Goal: Communication & Community: Connect with others

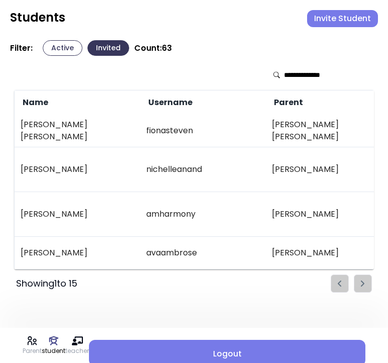
click at [354, 16] on button "Invite Student" at bounding box center [342, 18] width 71 height 17
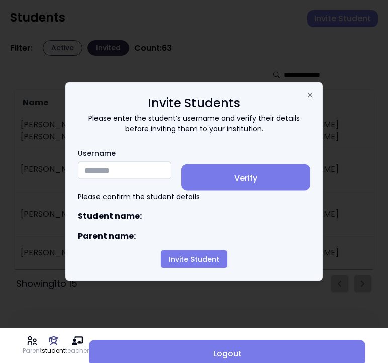
click at [101, 176] on input "Username" at bounding box center [125, 171] width 94 height 18
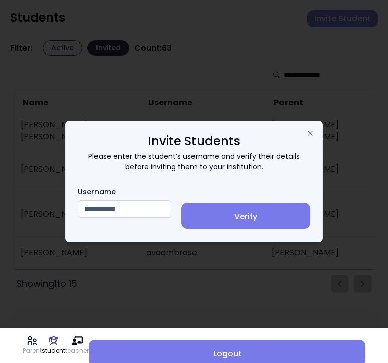
type input "**********"
click at [248, 211] on span "Verify" at bounding box center [246, 217] width 113 height 12
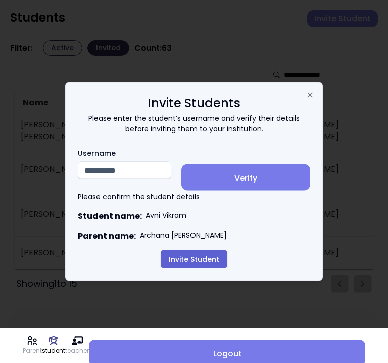
click at [192, 256] on button "Invite Student" at bounding box center [194, 260] width 66 height 18
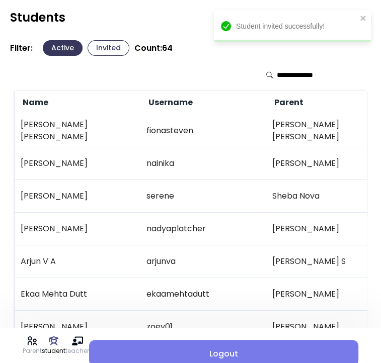
click at [112, 48] on button "Invited" at bounding box center [109, 48] width 42 height 16
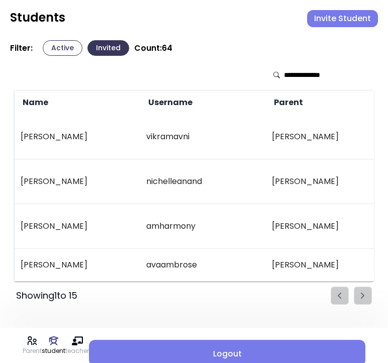
click at [63, 46] on button "Active" at bounding box center [63, 48] width 40 height 16
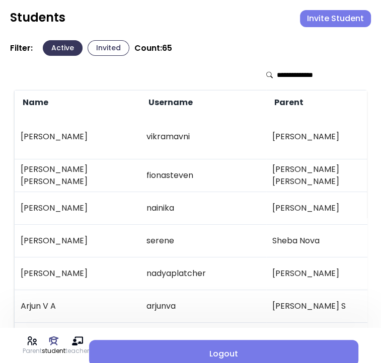
click at [109, 42] on button "Invited" at bounding box center [109, 48] width 42 height 16
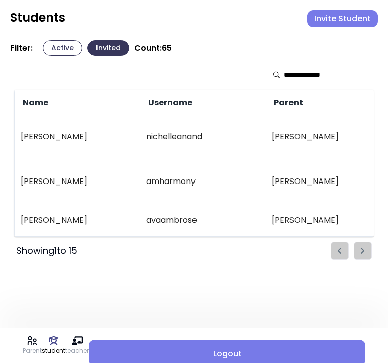
click at [55, 45] on button "Active" at bounding box center [63, 48] width 40 height 16
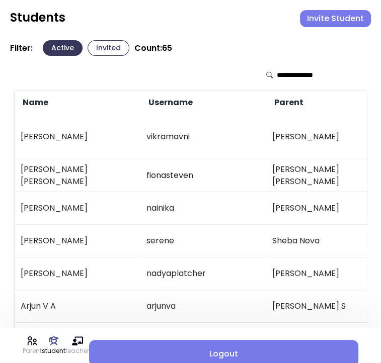
click at [297, 75] on input "text" at bounding box center [312, 75] width 71 height 10
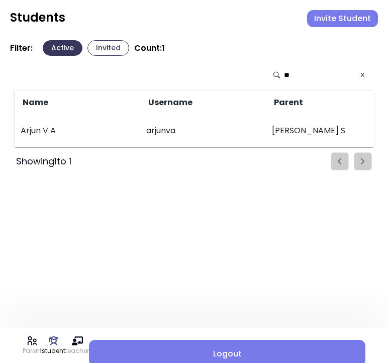
type input "*"
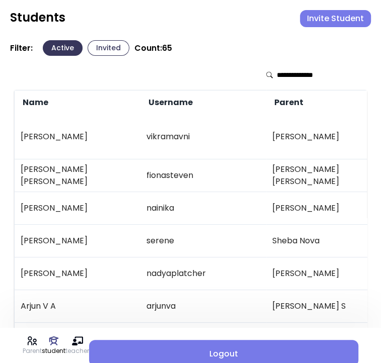
click at [326, 20] on button "Invite Student" at bounding box center [335, 18] width 71 height 17
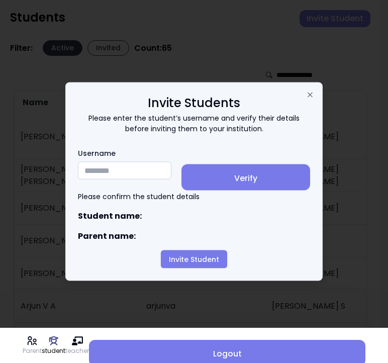
click at [115, 172] on input "Username" at bounding box center [125, 171] width 94 height 18
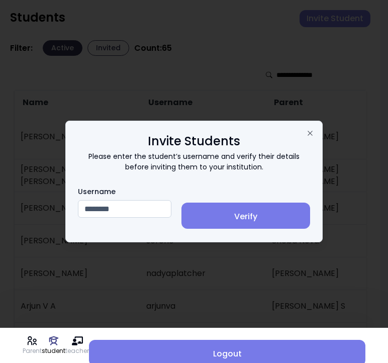
type input "********"
click at [250, 214] on span "Verify" at bounding box center [246, 217] width 113 height 12
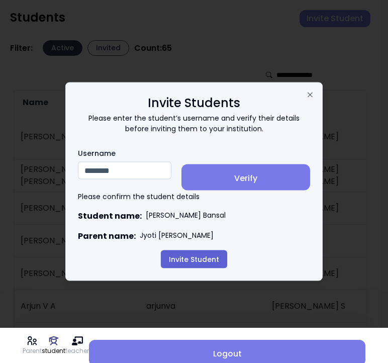
click at [188, 259] on button "Invite Student" at bounding box center [194, 260] width 66 height 18
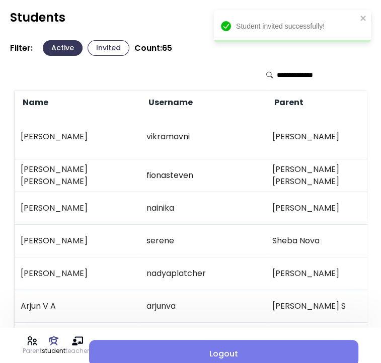
click at [269, 116] on td "[PERSON_NAME]" at bounding box center [329, 137] width 126 height 45
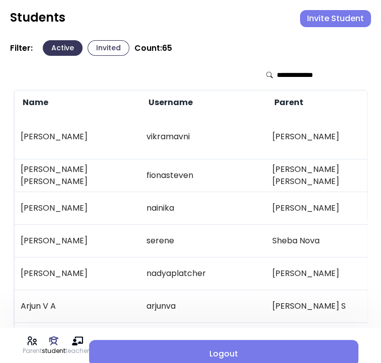
click at [106, 47] on button "Invited" at bounding box center [109, 48] width 42 height 16
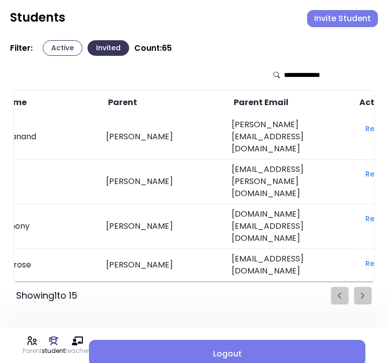
scroll to position [0, 167]
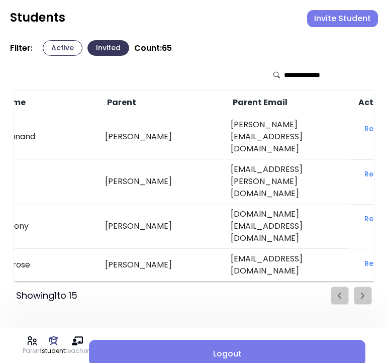
click at [62, 43] on button "Active" at bounding box center [63, 48] width 40 height 16
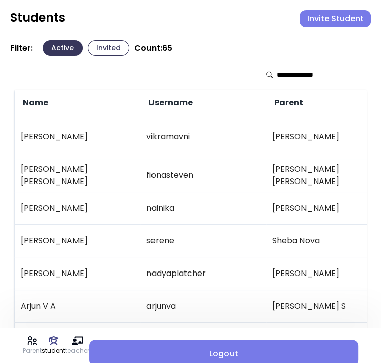
click at [103, 49] on button "Invited" at bounding box center [109, 48] width 42 height 16
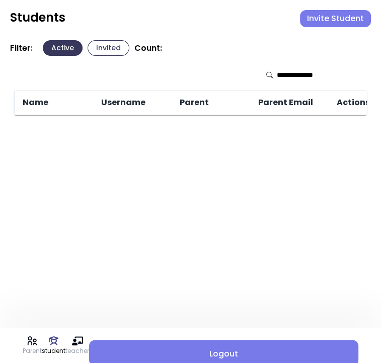
click at [105, 50] on button "Invited" at bounding box center [109, 48] width 42 height 16
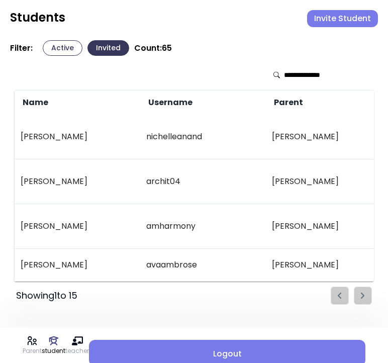
click at [218, 160] on td "archit04" at bounding box center [203, 182] width 126 height 45
click at [55, 50] on button "Active" at bounding box center [63, 48] width 40 height 16
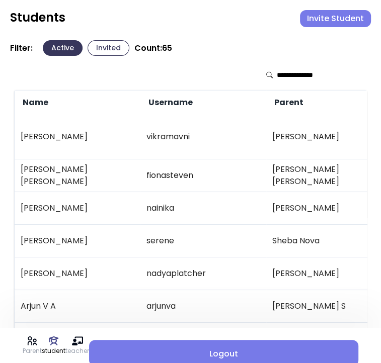
click at [318, 17] on button "Invite Student" at bounding box center [335, 18] width 71 height 17
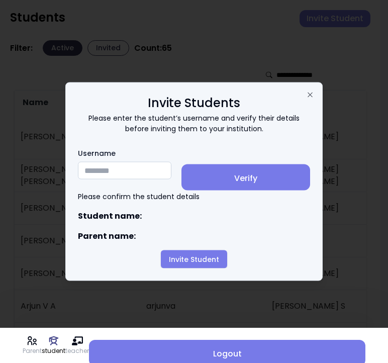
click at [103, 170] on input "Username" at bounding box center [125, 171] width 94 height 18
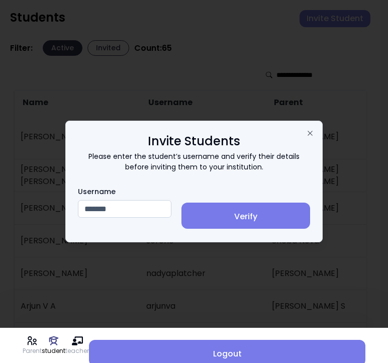
type input "*******"
click at [241, 220] on span "Verify" at bounding box center [246, 217] width 113 height 12
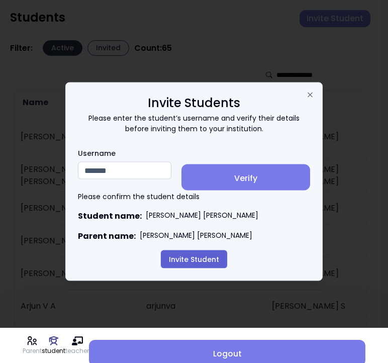
click at [203, 258] on button "Invite Student" at bounding box center [194, 260] width 66 height 18
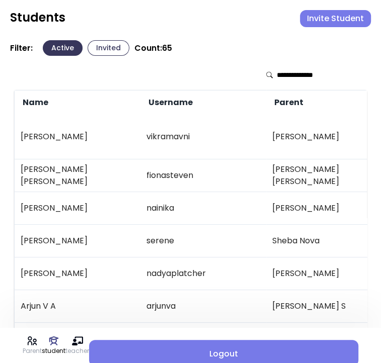
click at [102, 52] on button "Invited" at bounding box center [109, 48] width 42 height 16
click at [107, 48] on button "Invited" at bounding box center [109, 48] width 42 height 16
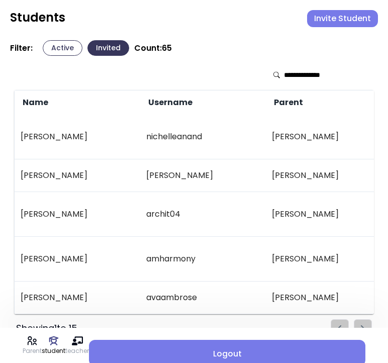
click at [60, 47] on button "Active" at bounding box center [63, 48] width 40 height 16
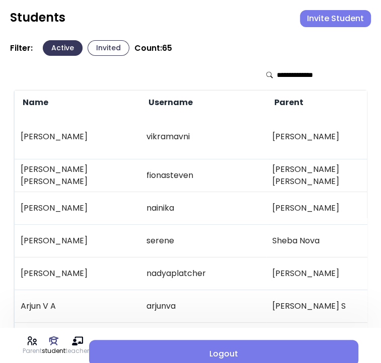
click at [111, 45] on button "Invited" at bounding box center [109, 48] width 42 height 16
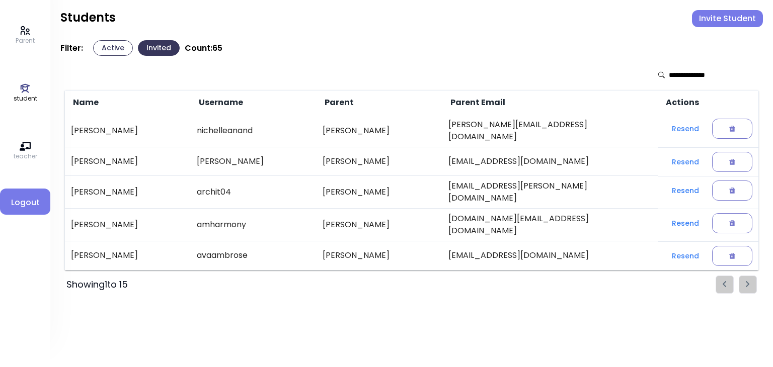
click at [388, 20] on button "Invite Student" at bounding box center [727, 18] width 71 height 17
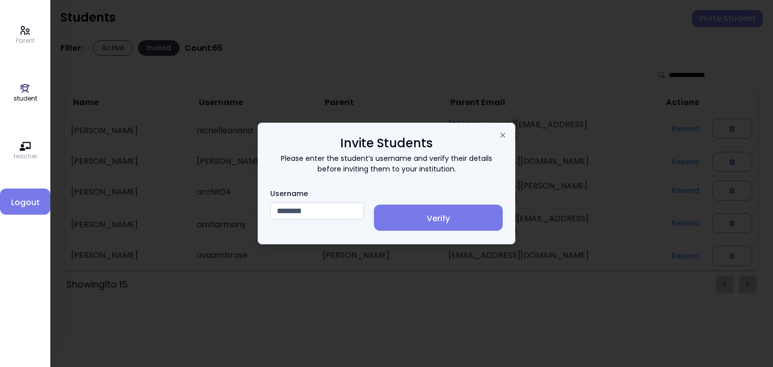
type input "********"
click at [388, 220] on span "Verify" at bounding box center [438, 219] width 113 height 12
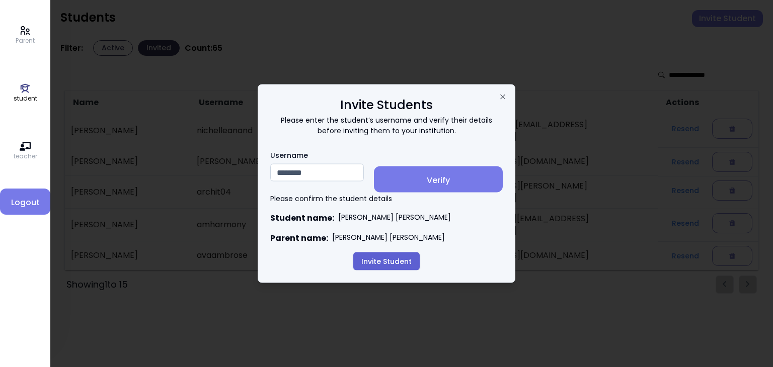
click at [380, 263] on button "Invite Student" at bounding box center [386, 262] width 66 height 18
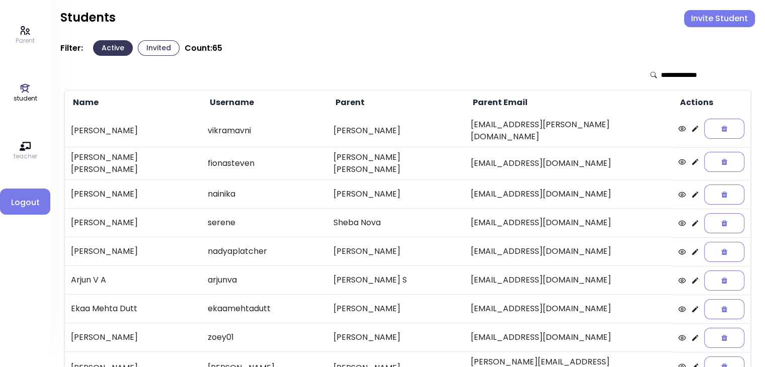
click at [154, 48] on button "Invited" at bounding box center [159, 48] width 42 height 16
click at [163, 49] on button "Invited" at bounding box center [159, 48] width 42 height 16
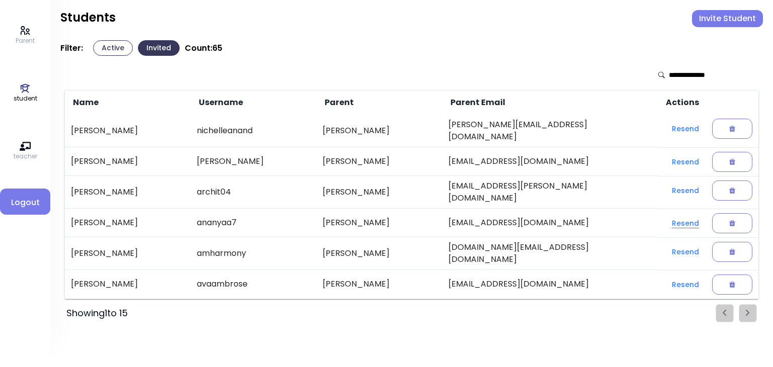
click at [667, 214] on button "Resend" at bounding box center [685, 223] width 43 height 18
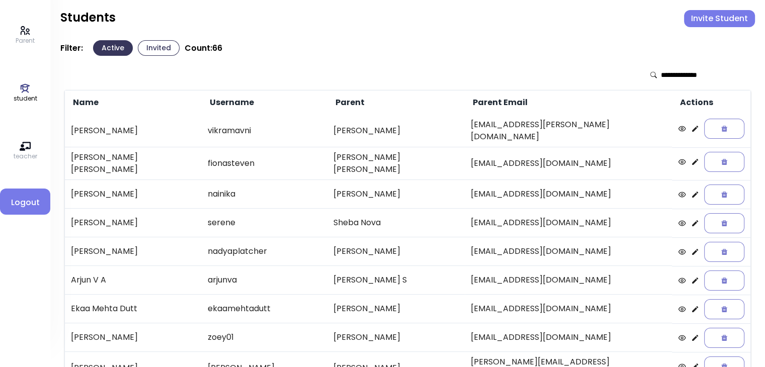
click at [171, 47] on button "Invited" at bounding box center [159, 48] width 42 height 16
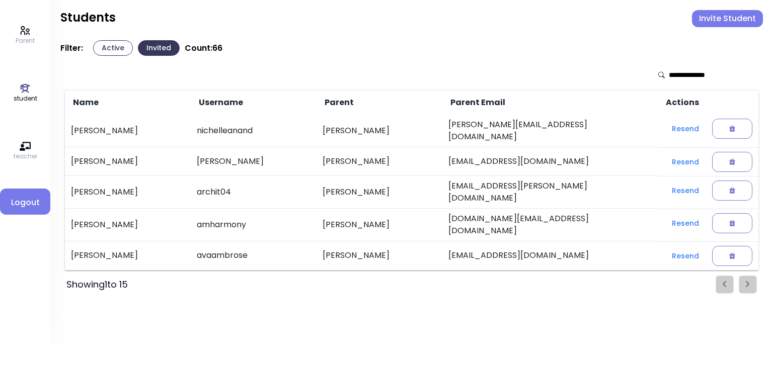
click at [107, 51] on button "Active" at bounding box center [113, 48] width 40 height 16
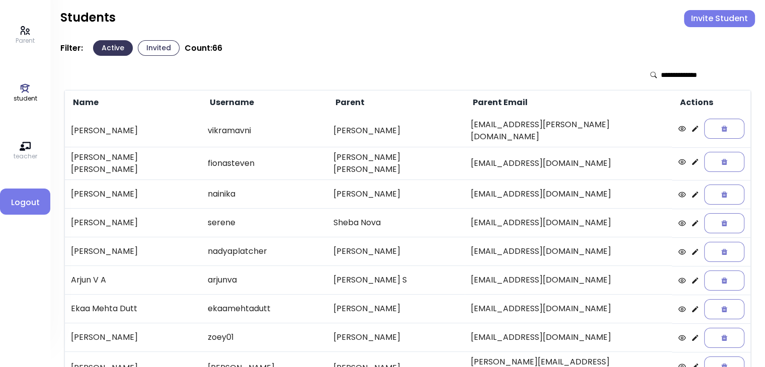
click at [157, 46] on button "Invited" at bounding box center [159, 48] width 42 height 16
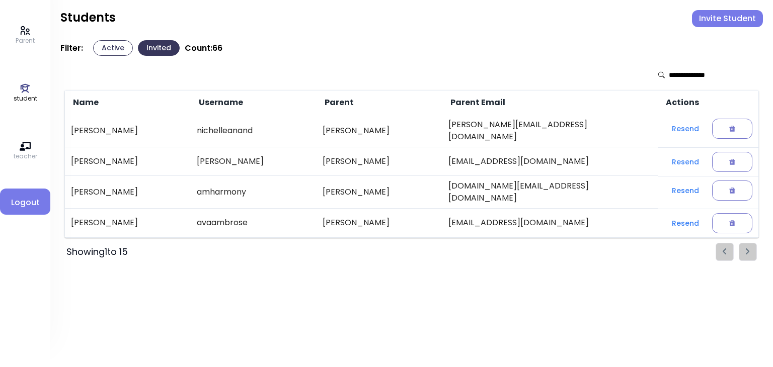
click at [715, 20] on button "Invite Student" at bounding box center [727, 18] width 71 height 17
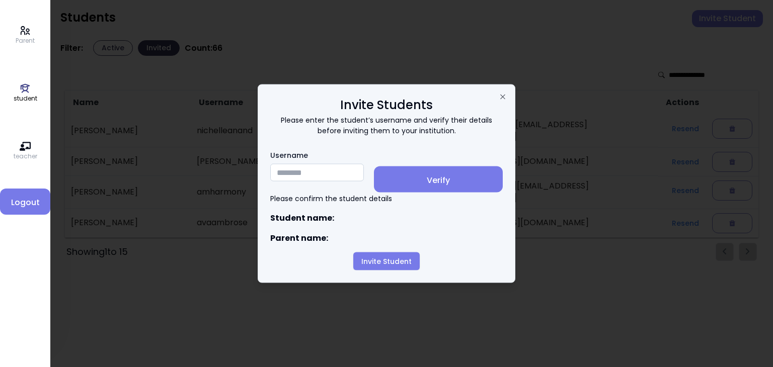
click at [306, 174] on input "Username" at bounding box center [317, 173] width 94 height 18
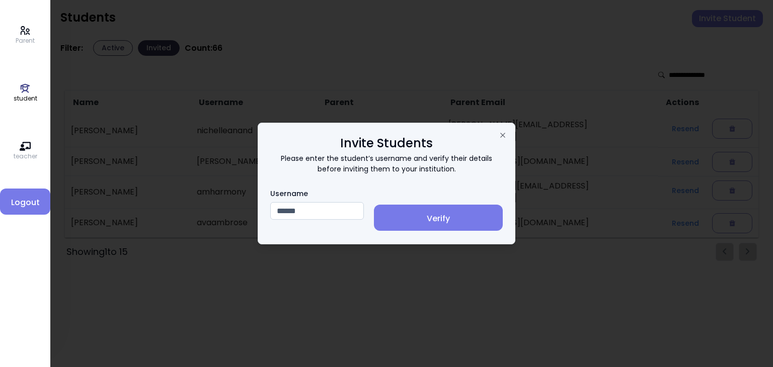
type input "******"
click at [441, 219] on span "Verify" at bounding box center [438, 219] width 113 height 12
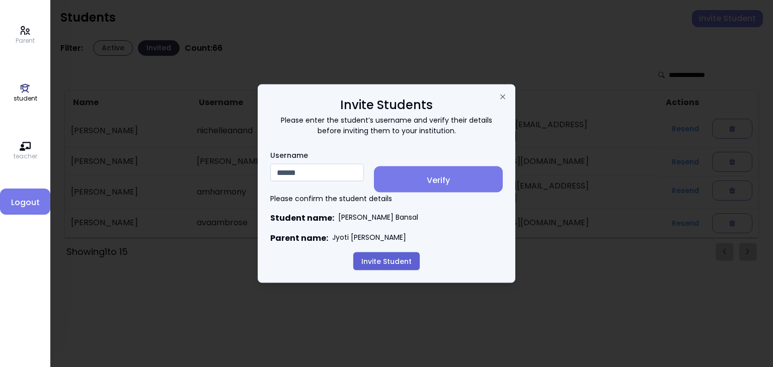
click at [381, 261] on button "Invite Student" at bounding box center [386, 262] width 66 height 18
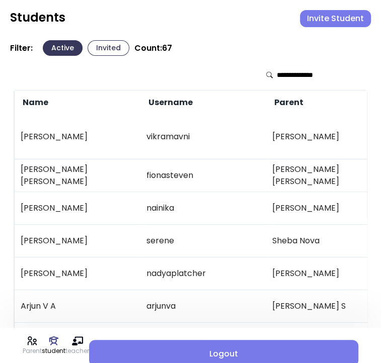
click at [105, 47] on button "Invited" at bounding box center [109, 48] width 42 height 16
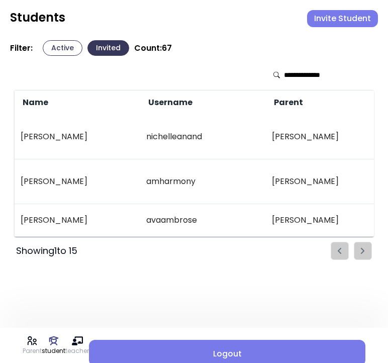
click at [57, 51] on button "Active" at bounding box center [63, 48] width 40 height 16
